Goal: Information Seeking & Learning: Find specific page/section

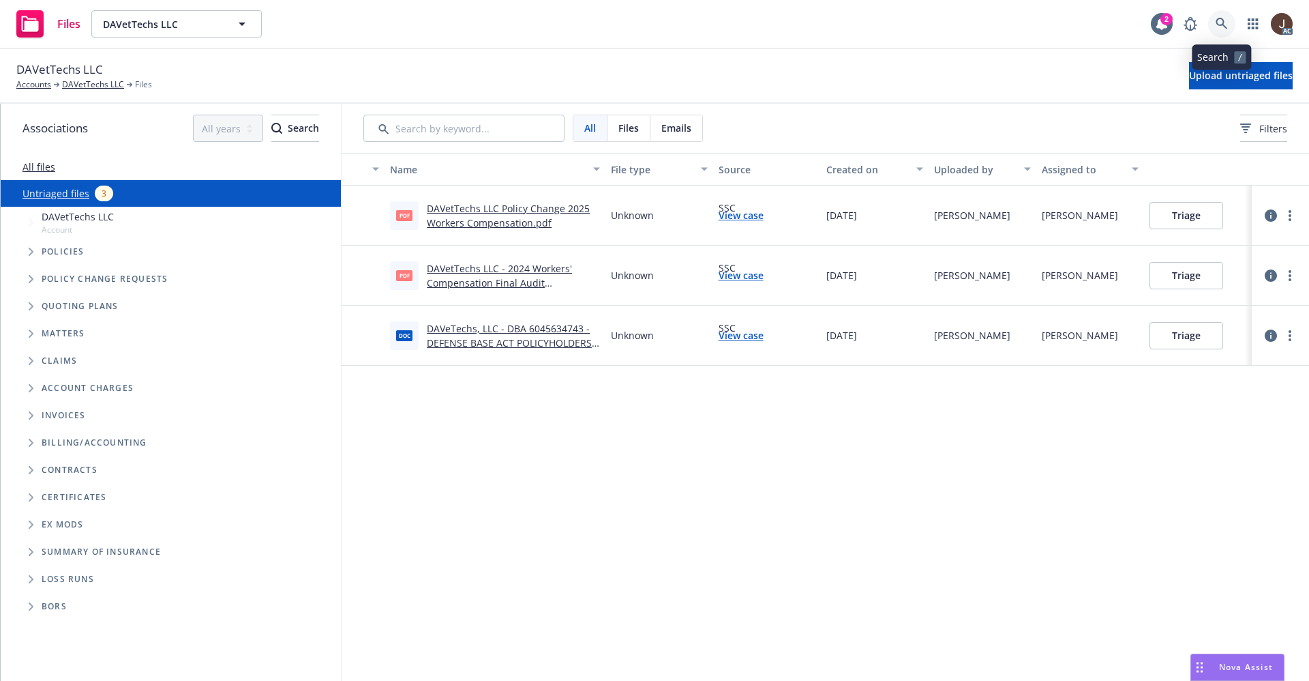
click at [1225, 24] on icon at bounding box center [1222, 24] width 12 height 12
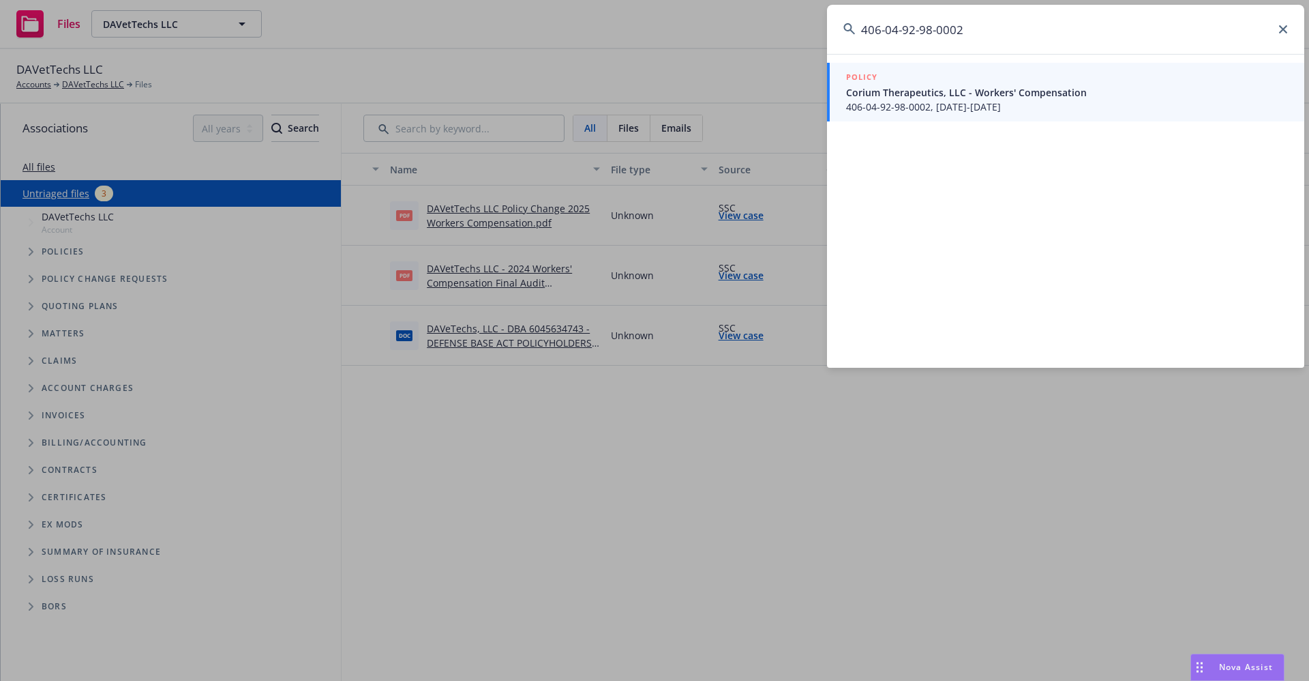
click at [966, 233] on div "POLICY Corium Therapeutics, LLC - Workers' Compensation 406-04-92-98-0002, [DAT…" at bounding box center [1065, 211] width 477 height 314
drag, startPoint x: 985, startPoint y: 24, endPoint x: 1000, endPoint y: 24, distance: 15.0
click at [987, 24] on input "406-04-92-98-0002" at bounding box center [1065, 29] width 477 height 49
drag, startPoint x: 983, startPoint y: 33, endPoint x: 794, endPoint y: 32, distance: 188.9
click at [794, 32] on div "406-04-92-98-0002 POLICY Corium Therapeutics, LLC - Workers' Compensation 406-0…" at bounding box center [654, 340] width 1309 height 681
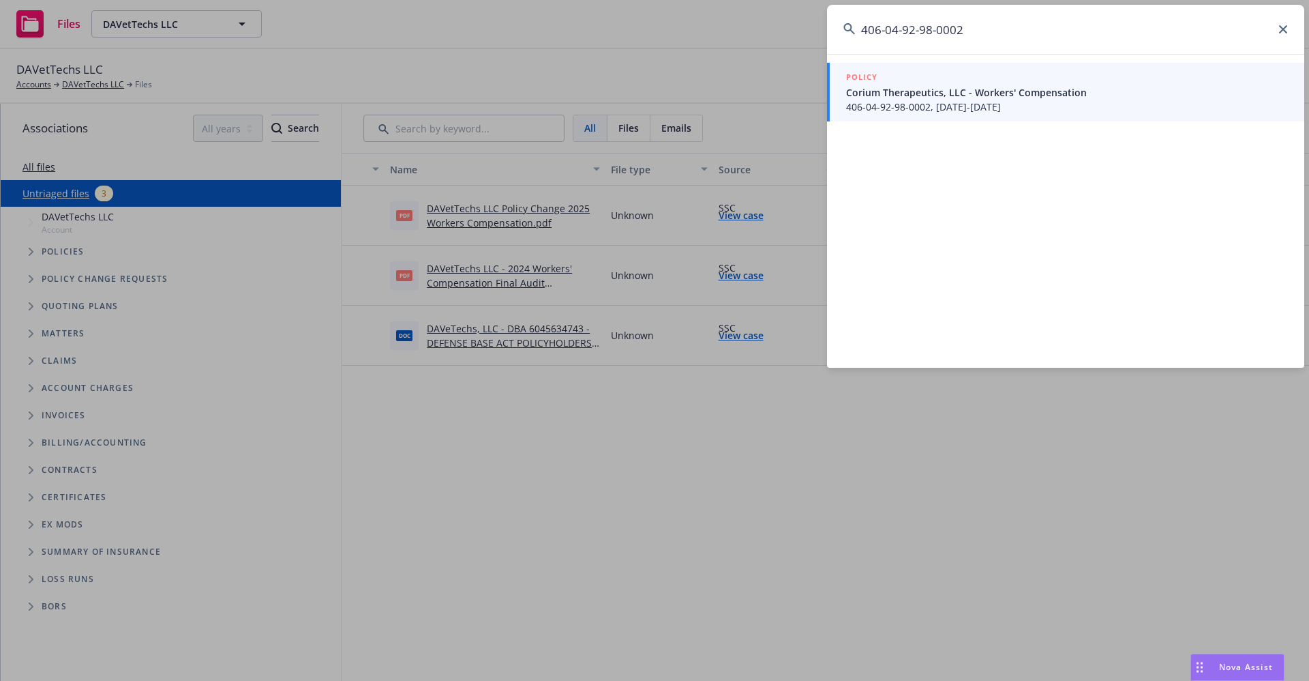
paste input "[PHONE_NUMBER]"
type input "711-01-82-03-0002"
